Goal: Information Seeking & Learning: Understand process/instructions

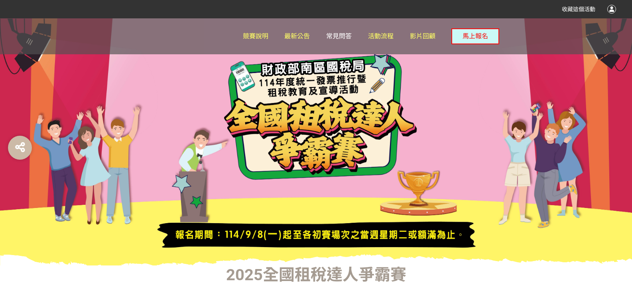
click at [347, 38] on span "常見問答" at bounding box center [339, 36] width 26 height 8
drag, startPoint x: 635, startPoint y: 26, endPoint x: 299, endPoint y: 32, distance: 336.1
click at [299, 32] on link "最新公告" at bounding box center [297, 36] width 26 height 36
click at [299, 33] on span "最新公告" at bounding box center [297, 36] width 26 height 8
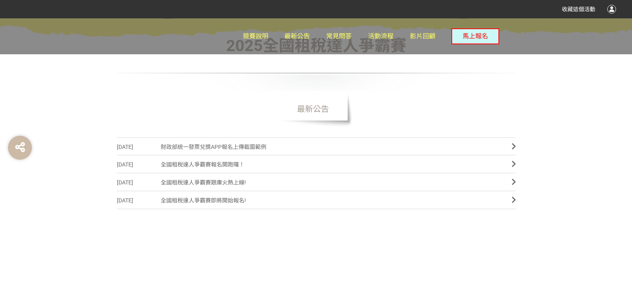
scroll to position [224, 0]
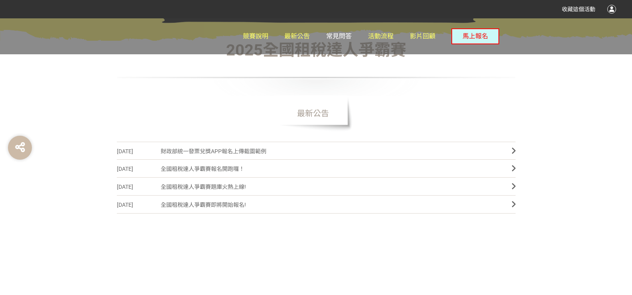
click at [340, 39] on span "常見問答" at bounding box center [339, 36] width 26 height 8
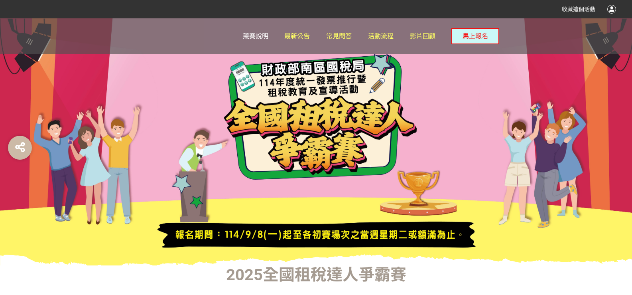
click at [252, 33] on span "競賽說明" at bounding box center [256, 36] width 26 height 8
click at [260, 35] on span "競賽說明" at bounding box center [256, 36] width 26 height 8
click at [346, 35] on span "常見問答" at bounding box center [339, 36] width 26 height 8
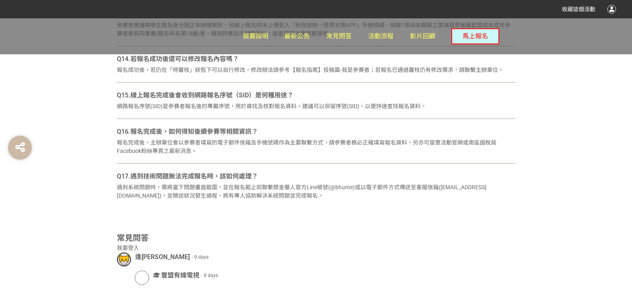
scroll to position [924, 0]
